Goal: Transaction & Acquisition: Purchase product/service

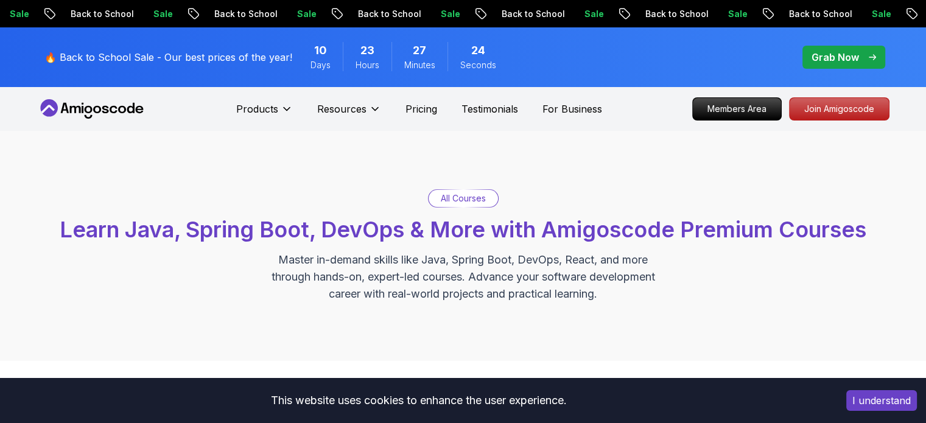
click at [456, 196] on p "All Courses" at bounding box center [463, 198] width 45 height 12
click at [371, 233] on span "Learn Java, Spring Boot, DevOps & More with Amigoscode Premium Courses" at bounding box center [463, 229] width 807 height 27
click at [401, 267] on p "Master in-demand skills like Java, Spring Boot, DevOps, React, and more through…" at bounding box center [463, 277] width 409 height 51
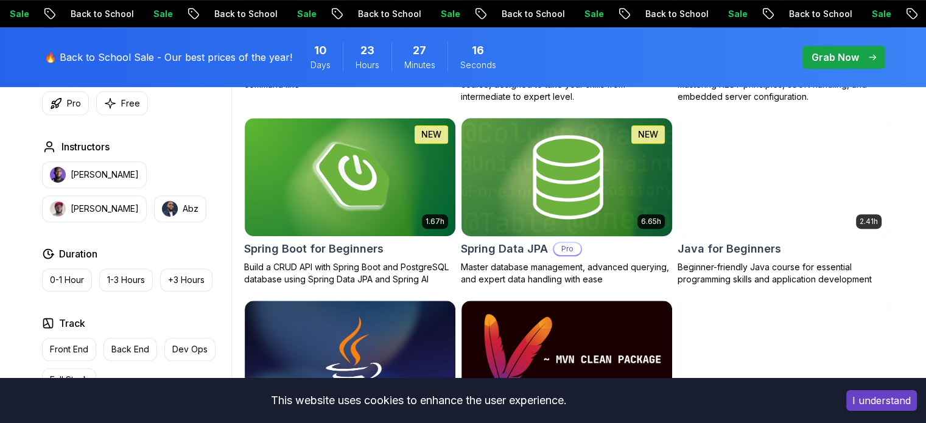
scroll to position [609, 0]
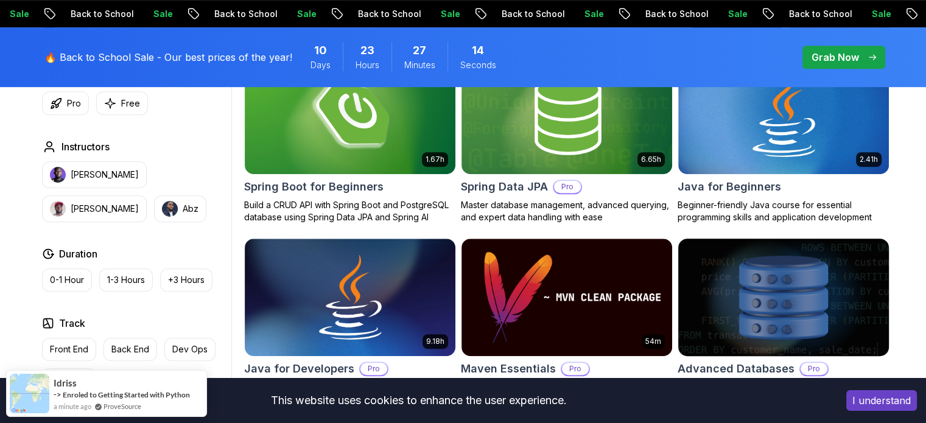
click at [886, 403] on button "I understand" at bounding box center [882, 400] width 71 height 21
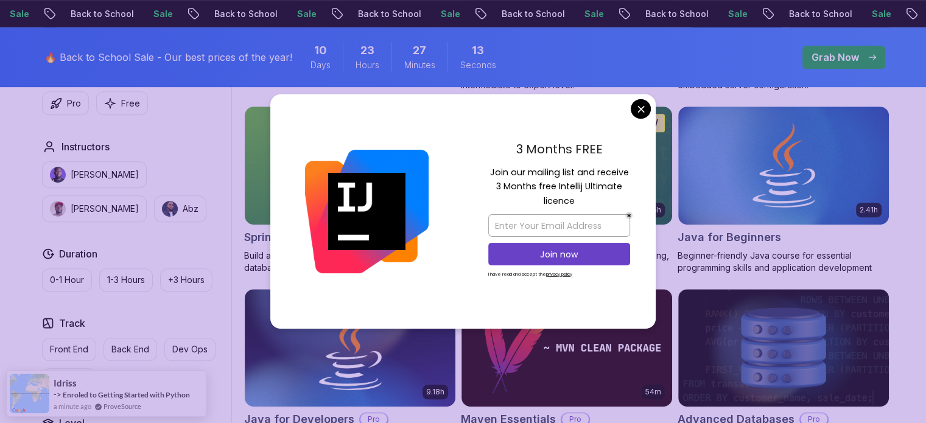
scroll to position [487, 0]
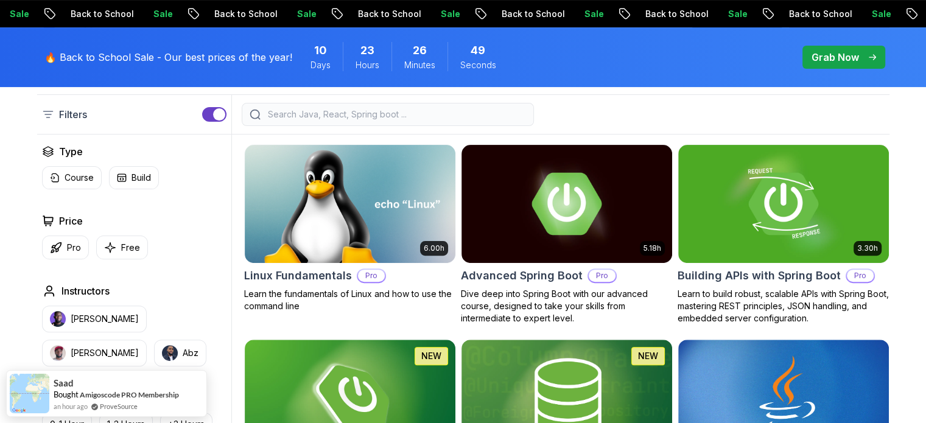
scroll to position [305, 0]
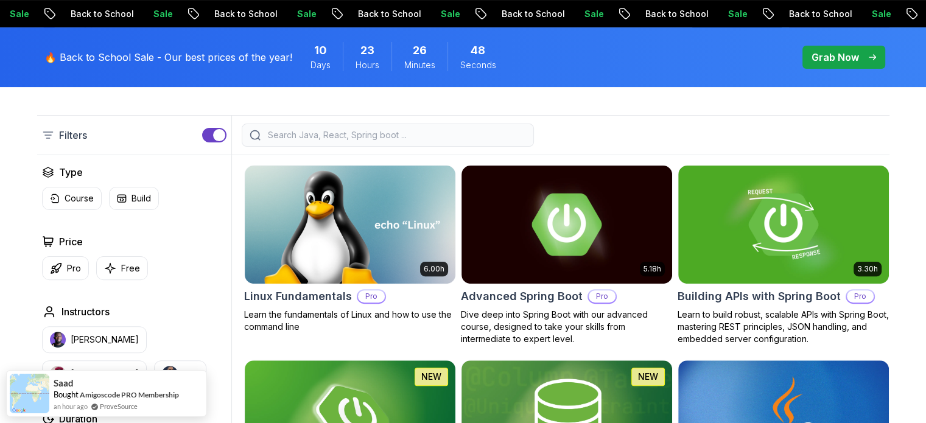
click at [227, 133] on div "Filters" at bounding box center [134, 135] width 195 height 39
click at [219, 137] on div "button" at bounding box center [219, 135] width 12 height 12
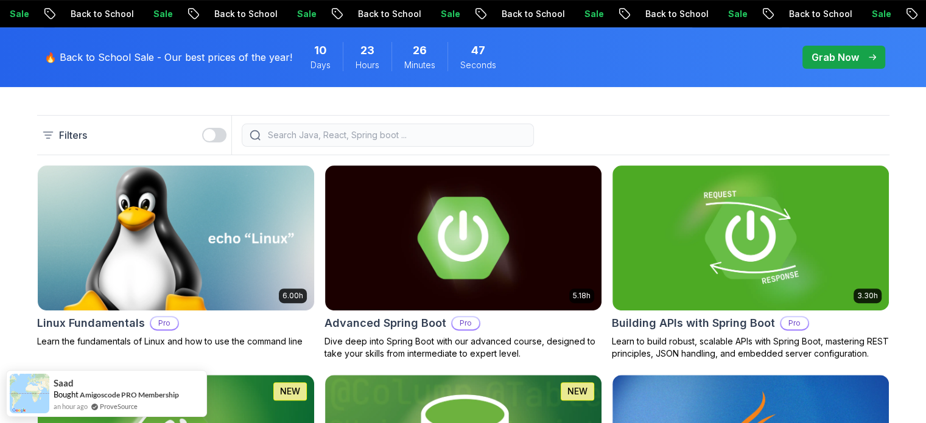
click at [212, 137] on div "button" at bounding box center [209, 135] width 12 height 12
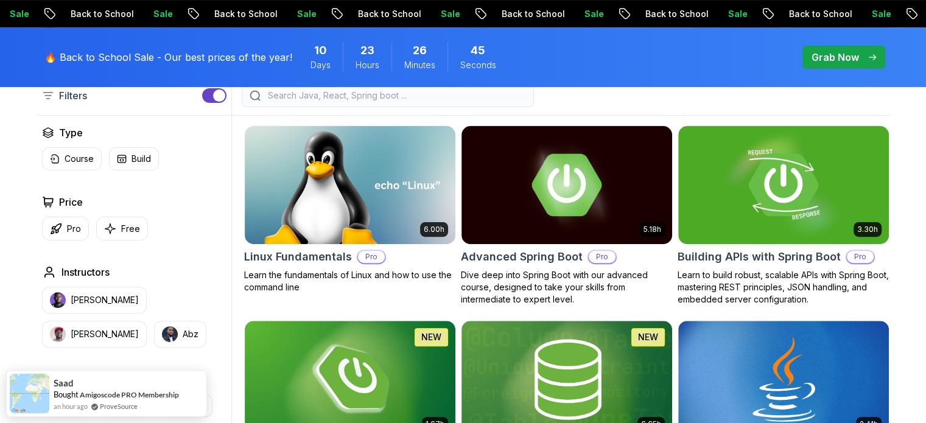
scroll to position [365, 0]
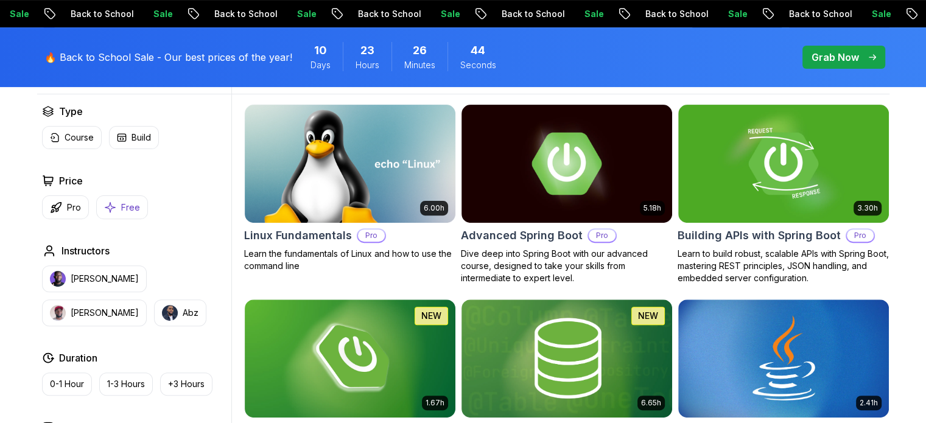
click at [121, 213] on button "Free" at bounding box center [122, 207] width 52 height 24
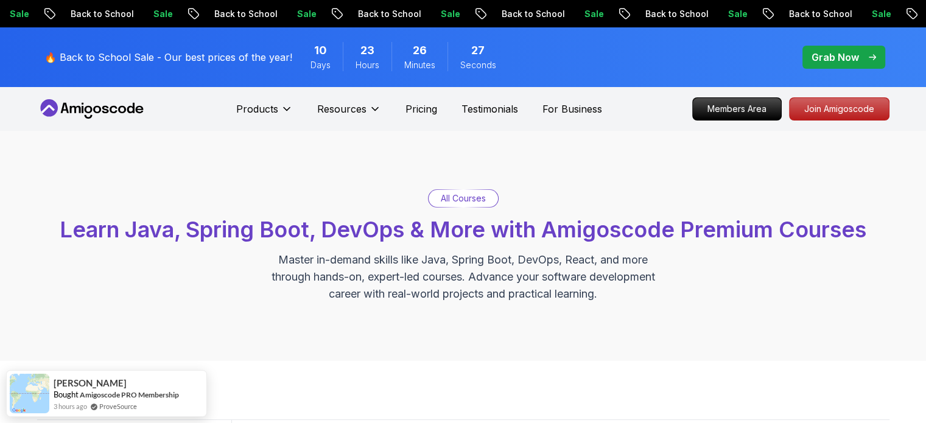
click at [850, 60] on p "Grab Now" at bounding box center [836, 57] width 48 height 15
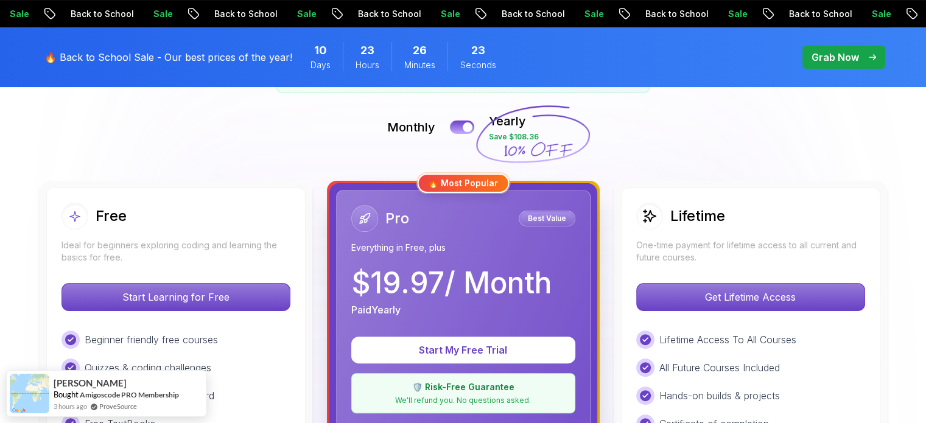
scroll to position [244, 0]
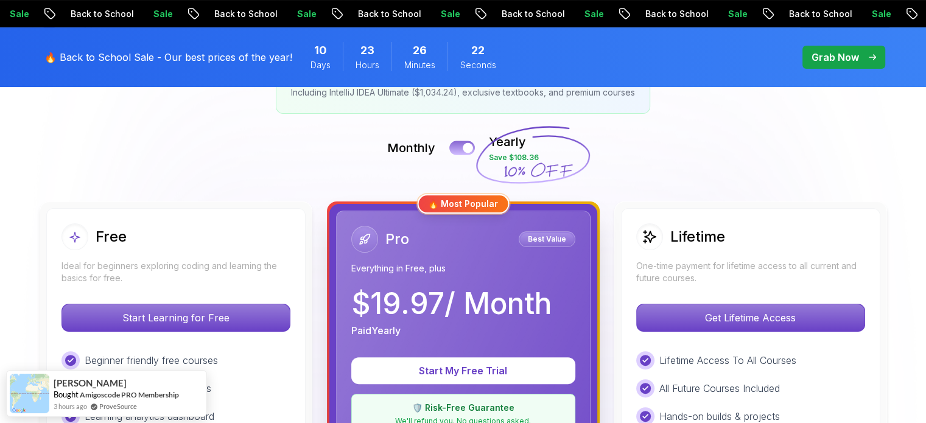
click at [465, 150] on div at bounding box center [468, 148] width 10 height 10
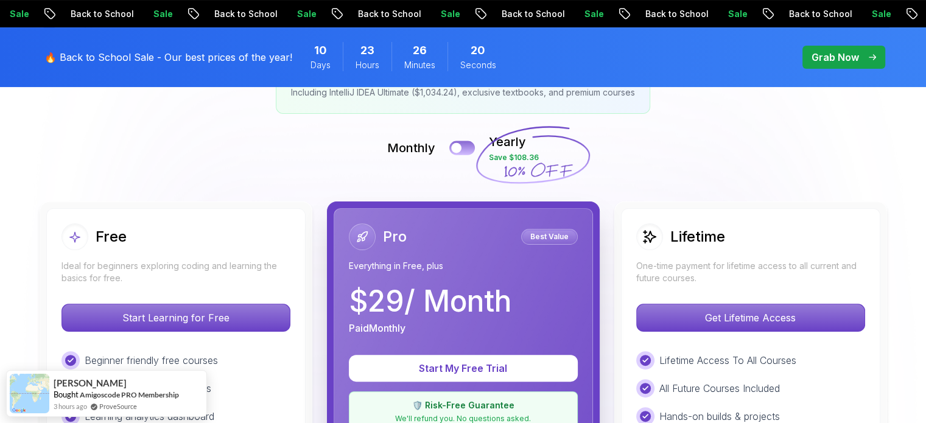
click at [460, 143] on button at bounding box center [462, 148] width 26 height 14
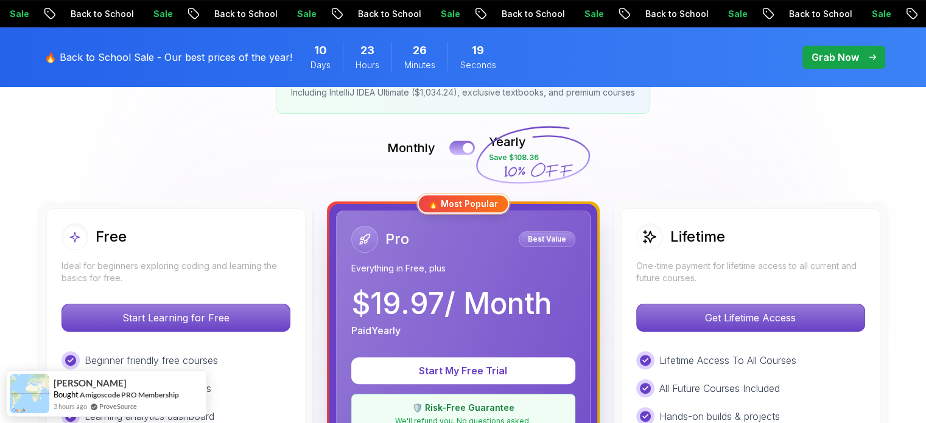
click at [460, 143] on button at bounding box center [462, 148] width 26 height 14
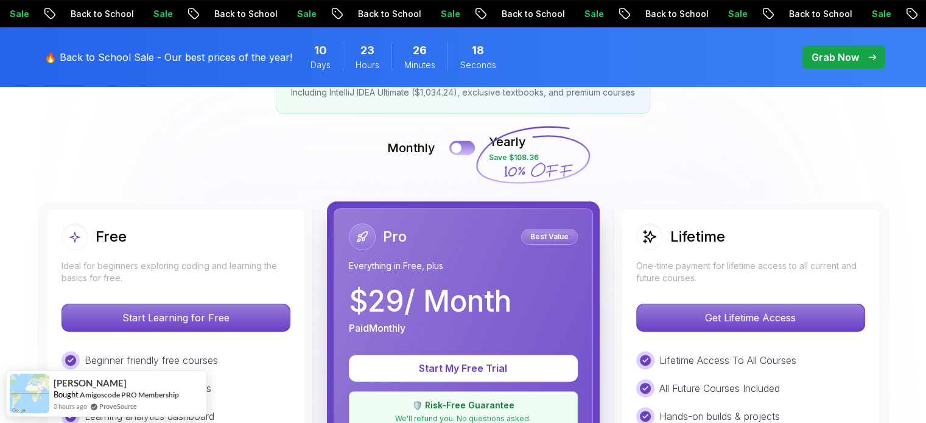
click at [460, 143] on button at bounding box center [462, 148] width 26 height 14
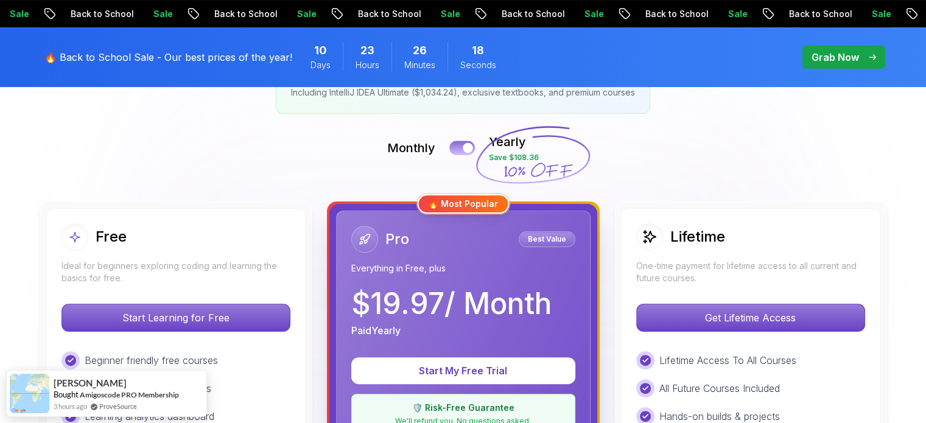
click at [460, 143] on button at bounding box center [462, 148] width 26 height 14
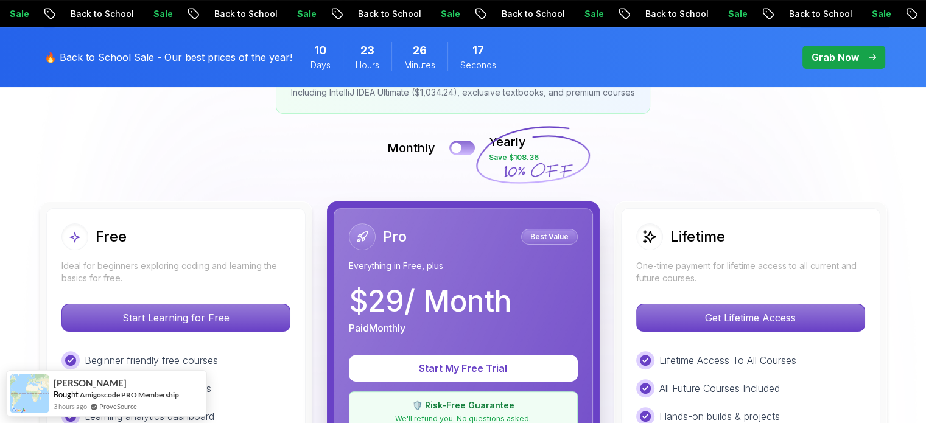
click at [460, 143] on button at bounding box center [462, 148] width 26 height 14
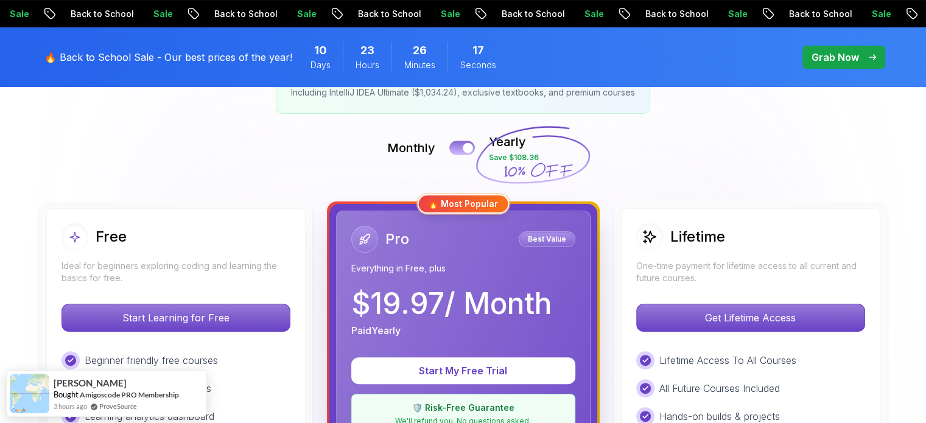
click at [460, 143] on button at bounding box center [462, 148] width 26 height 14
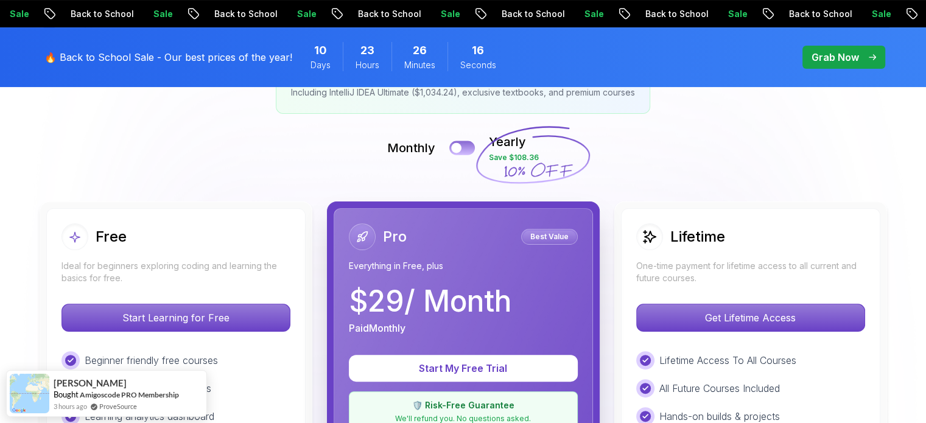
click at [460, 143] on button at bounding box center [462, 148] width 26 height 14
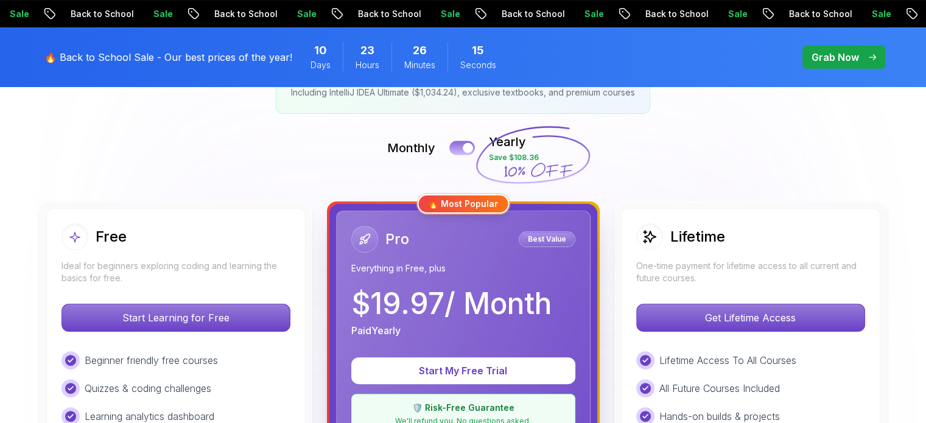
click at [460, 143] on button at bounding box center [462, 148] width 26 height 14
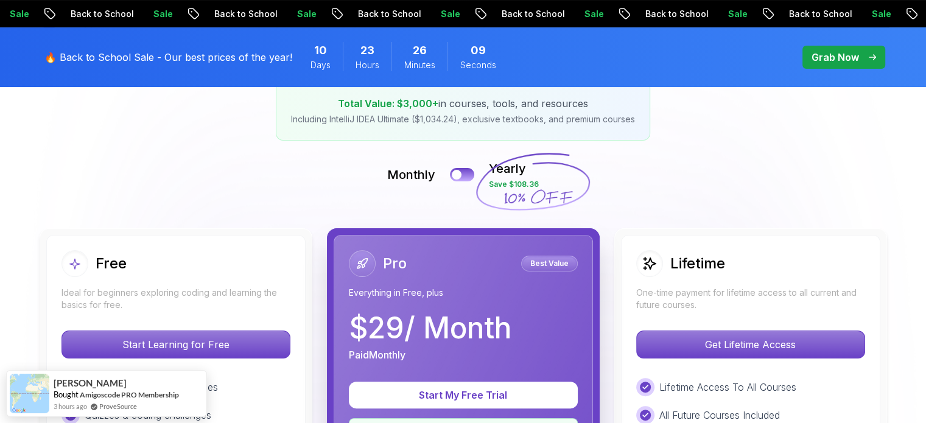
scroll to position [183, 0]
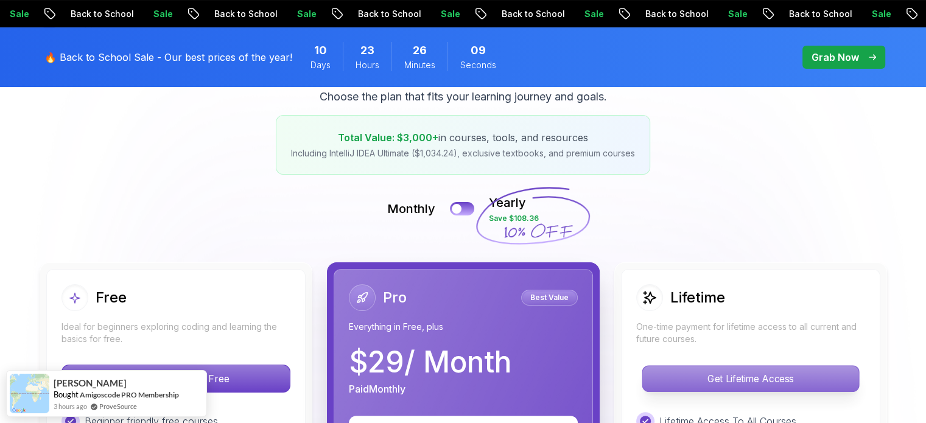
click at [760, 367] on p "Get Lifetime Access" at bounding box center [751, 379] width 216 height 26
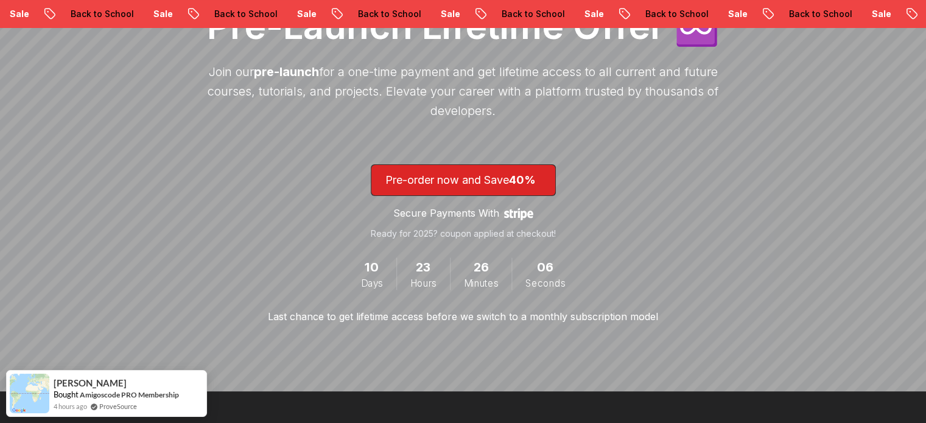
scroll to position [305, 0]
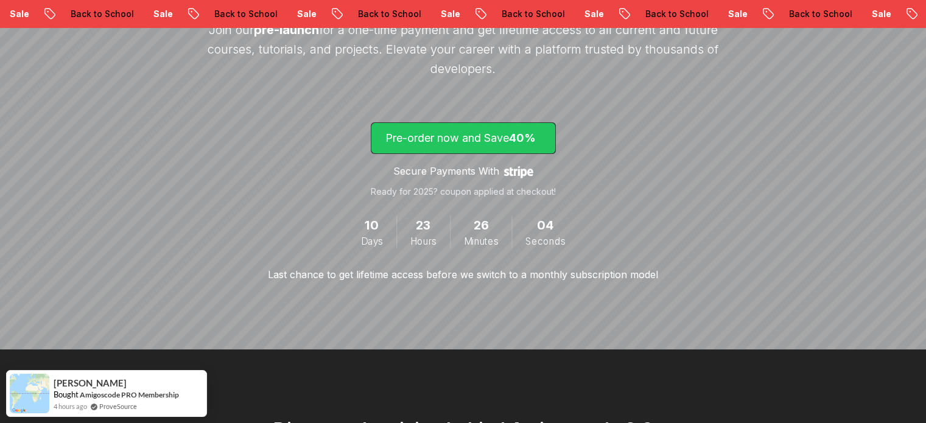
click at [463, 141] on p "Pre-order now and Save 40%" at bounding box center [464, 138] width 156 height 17
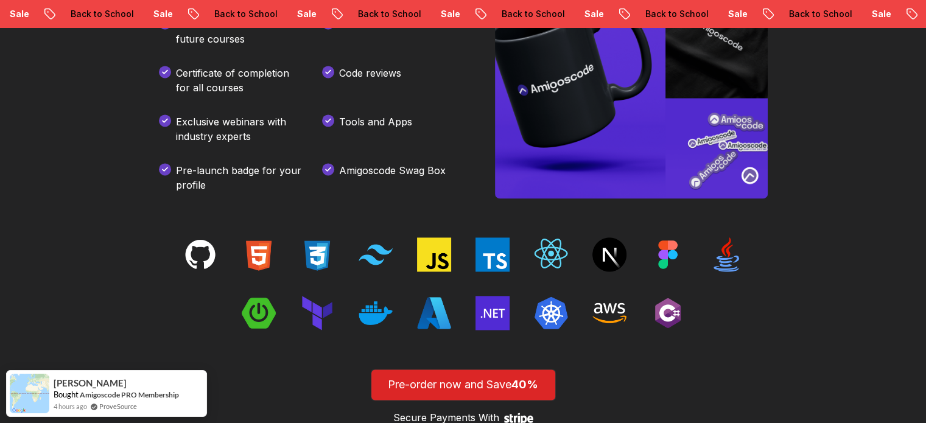
scroll to position [1798, 0]
